Goal: Task Accomplishment & Management: Manage account settings

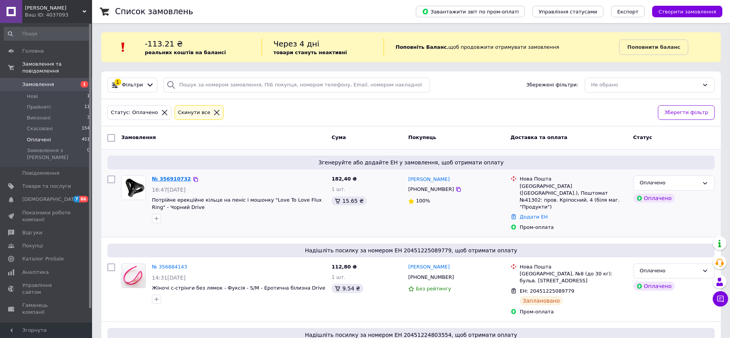
click at [171, 177] on link "№ 356910732" at bounding box center [171, 179] width 39 height 6
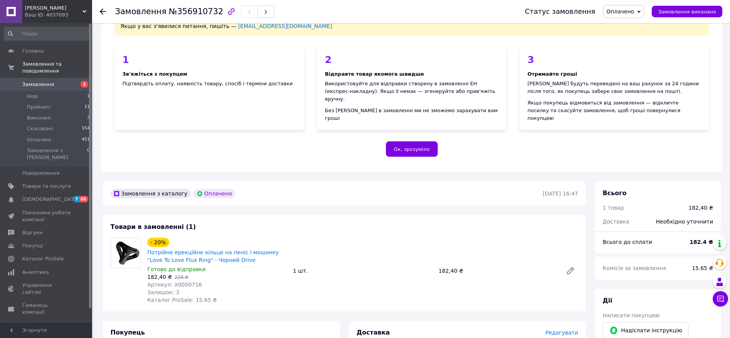
scroll to position [102, 0]
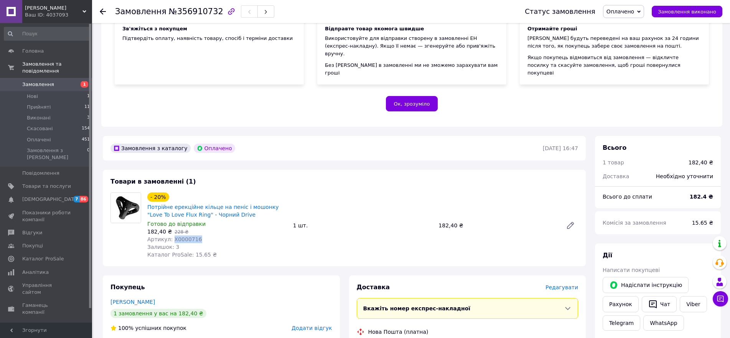
drag, startPoint x: 191, startPoint y: 232, endPoint x: 205, endPoint y: 237, distance: 15.0
click at [174, 235] on div "Артикул: X0000716" at bounding box center [217, 239] width 140 height 8
click at [190, 227] on div "182,40 ₴   228 ₴" at bounding box center [217, 231] width 140 height 8
drag, startPoint x: 195, startPoint y: 232, endPoint x: 175, endPoint y: 234, distance: 20.4
click at [171, 235] on div "Артикул: X0000716" at bounding box center [217, 239] width 140 height 8
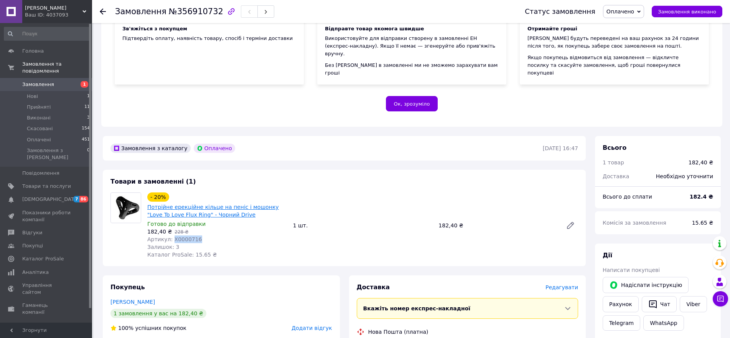
copy span "X0000716"
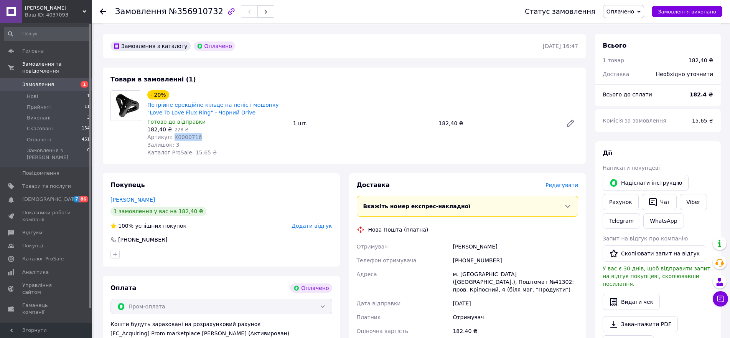
scroll to position [409, 0]
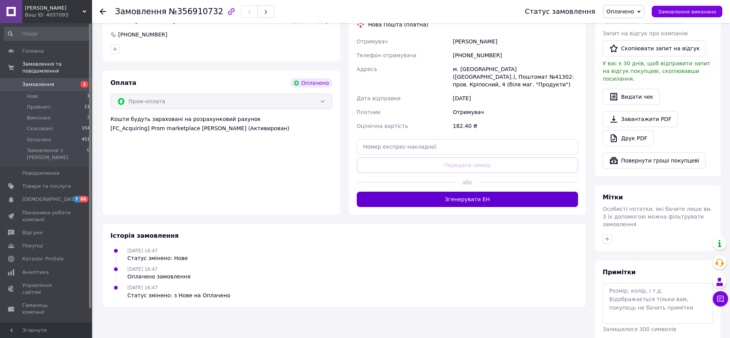
click at [470, 191] on button "Згенерувати ЕН" at bounding box center [468, 198] width 222 height 15
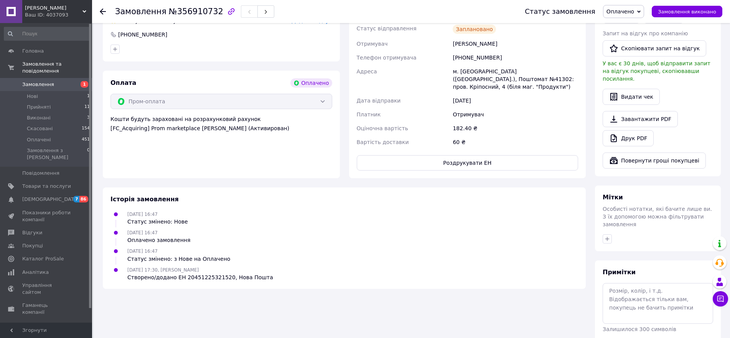
click at [103, 10] on icon at bounding box center [103, 11] width 6 height 6
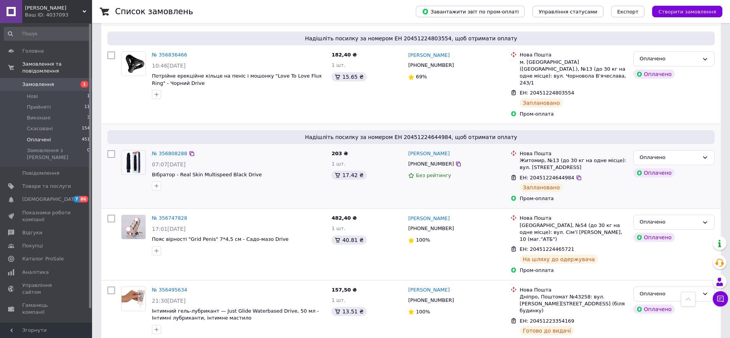
scroll to position [409, 0]
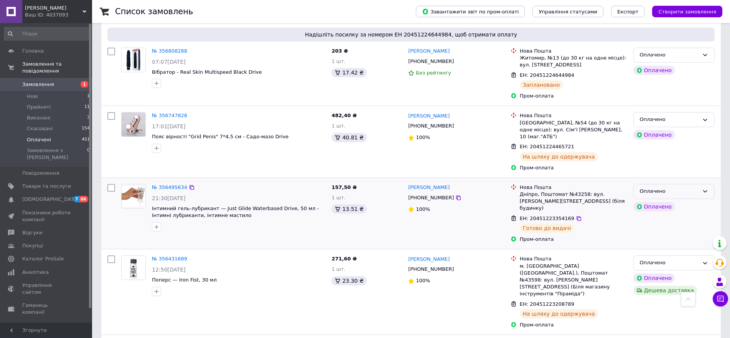
click at [702, 188] on icon at bounding box center [705, 191] width 6 height 6
click at [657, 214] on li "Виконано" at bounding box center [674, 221] width 81 height 14
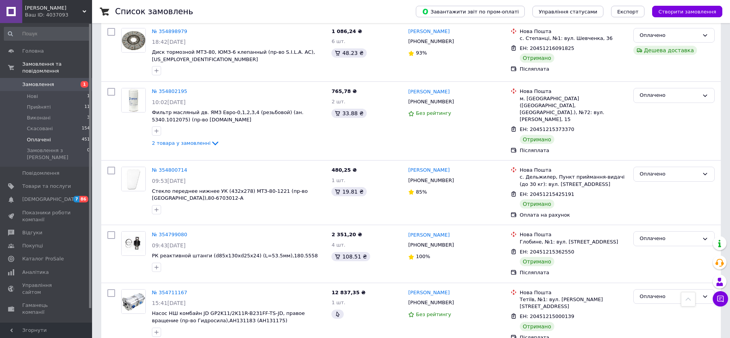
scroll to position [0, 0]
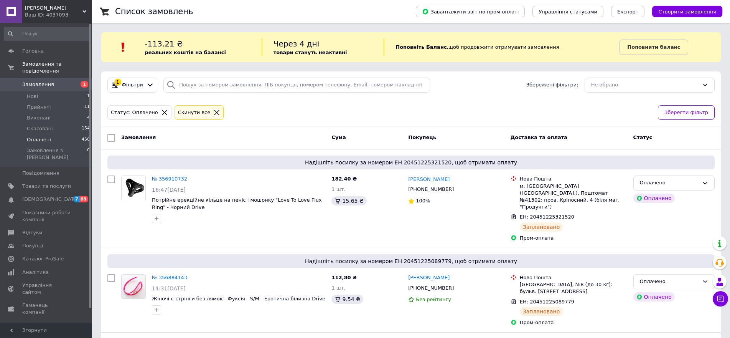
click at [64, 8] on span "[PERSON_NAME]" at bounding box center [54, 8] width 58 height 7
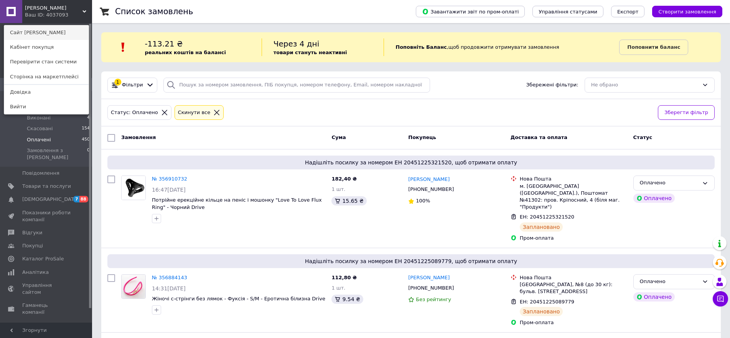
click at [57, 34] on link "Сайт [PERSON_NAME]" at bounding box center [46, 32] width 84 height 15
